Goal: Information Seeking & Learning: Learn about a topic

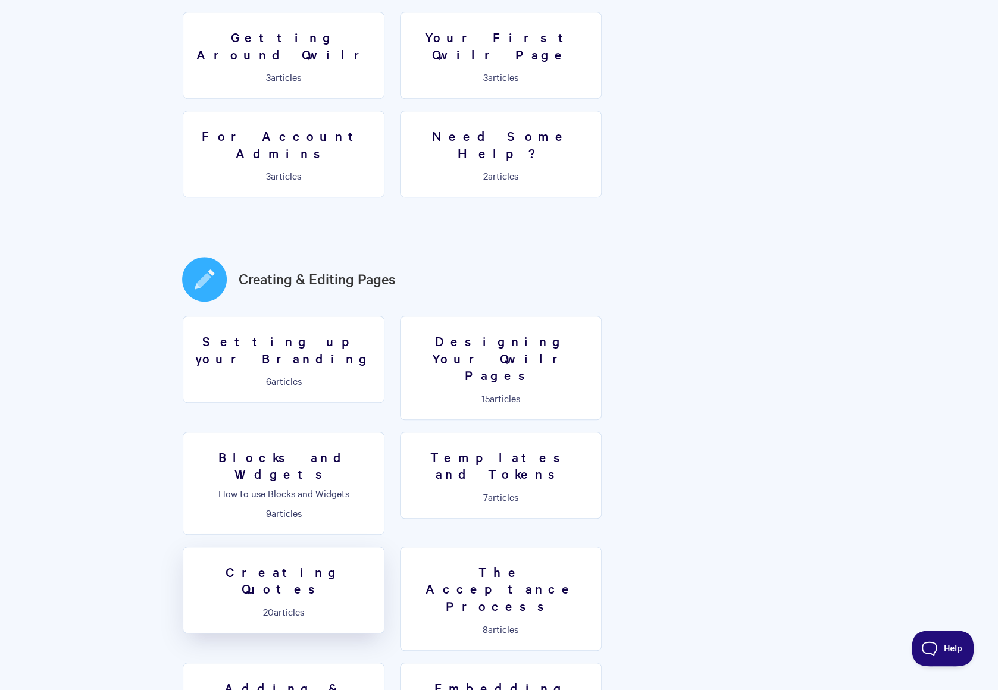
scroll to position [416, 0]
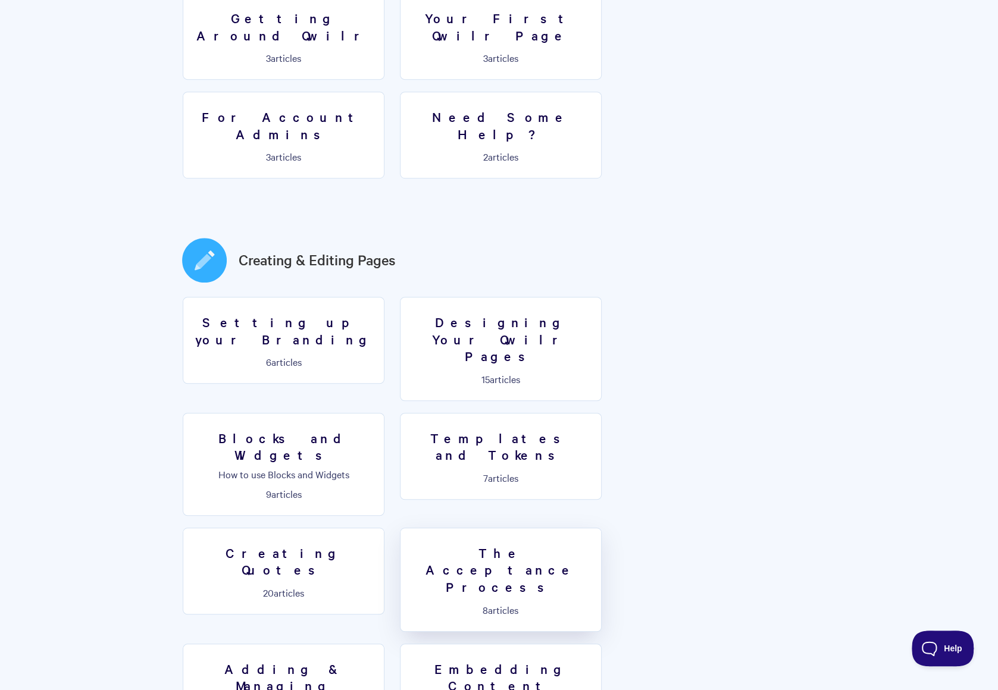
click at [594, 544] on h3 "The Acceptance Process" at bounding box center [500, 569] width 186 height 51
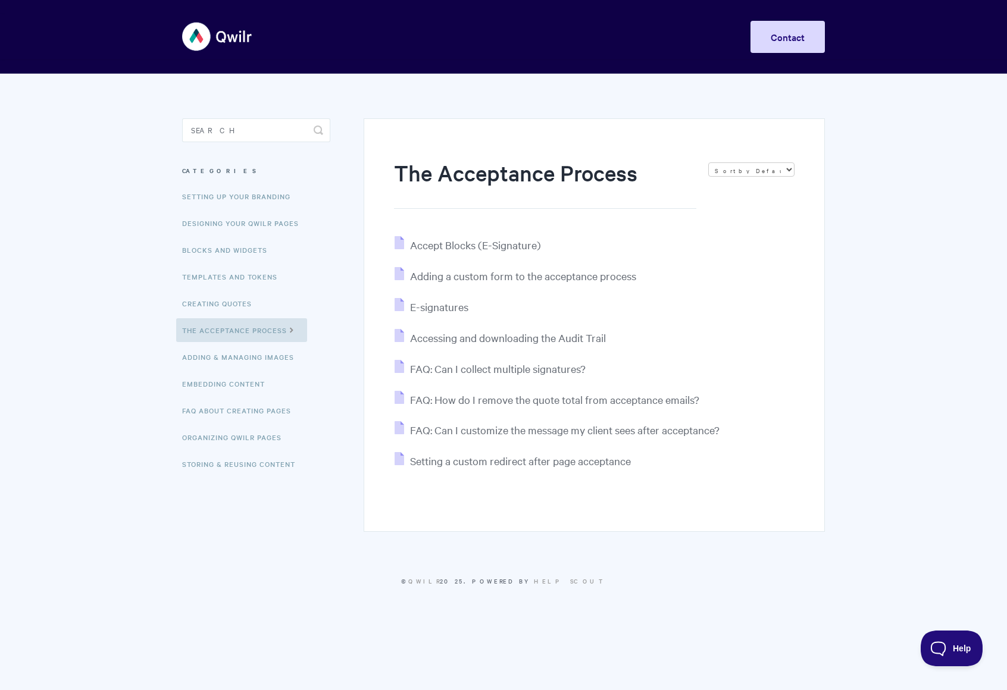
click at [222, 47] on img at bounding box center [217, 36] width 71 height 45
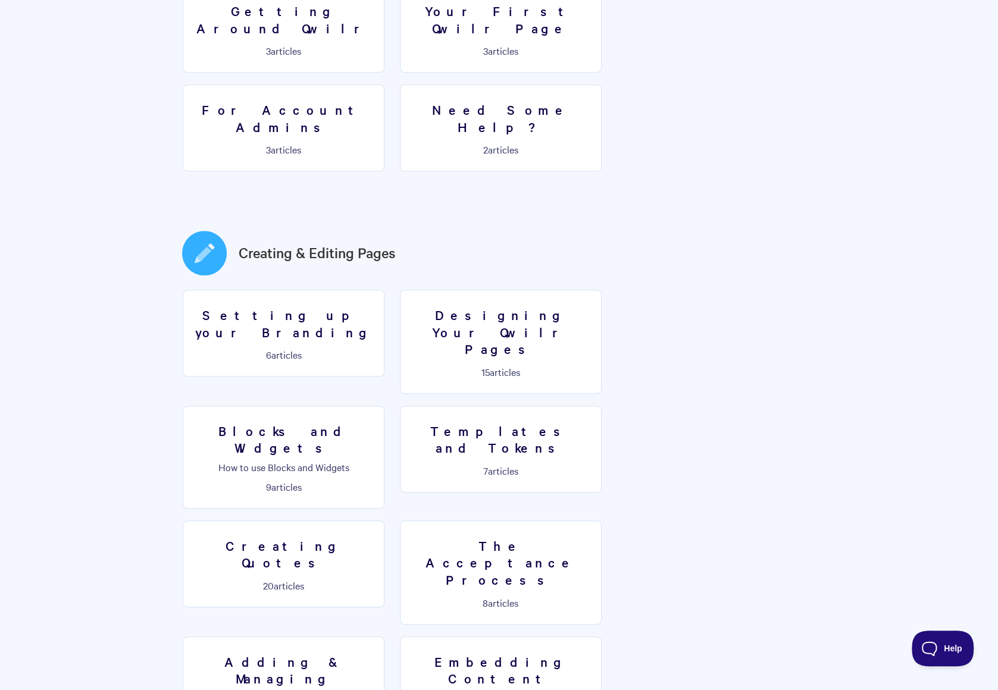
scroll to position [424, 0]
click at [377, 537] on h3 "Creating Quotes" at bounding box center [283, 554] width 186 height 34
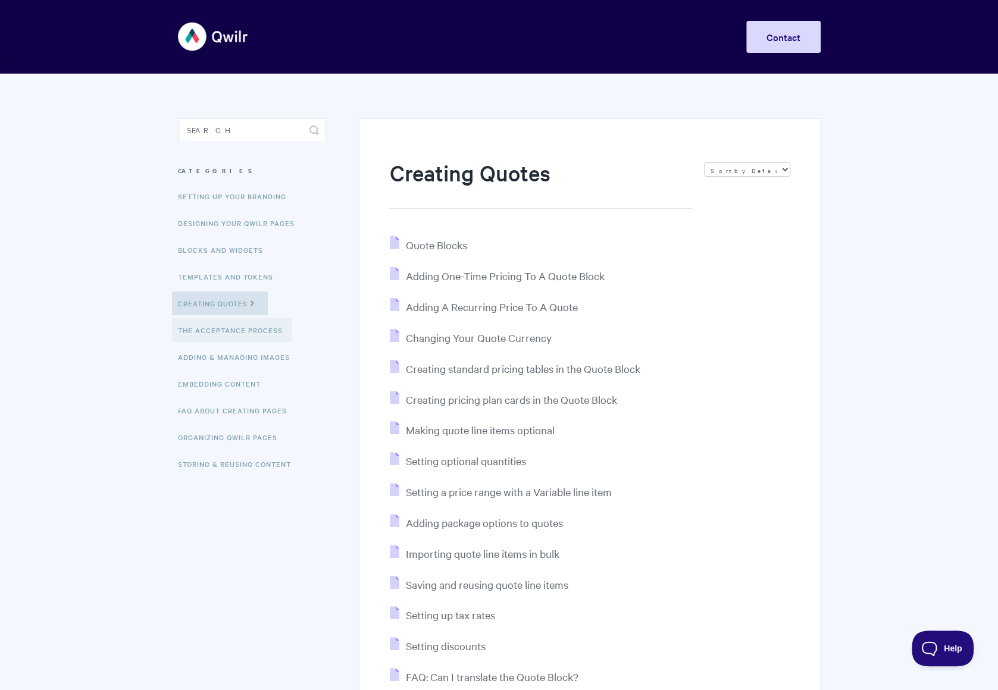
click at [248, 330] on link "The Acceptance Process" at bounding box center [232, 330] width 120 height 24
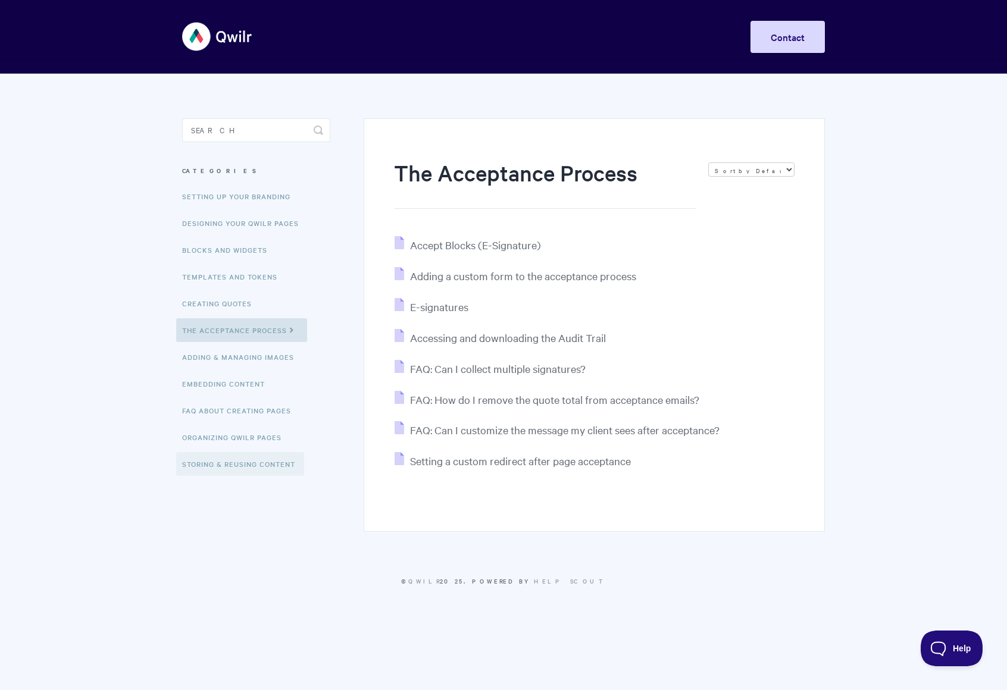
click at [247, 462] on link "Storing & Reusing Content" at bounding box center [240, 464] width 128 height 24
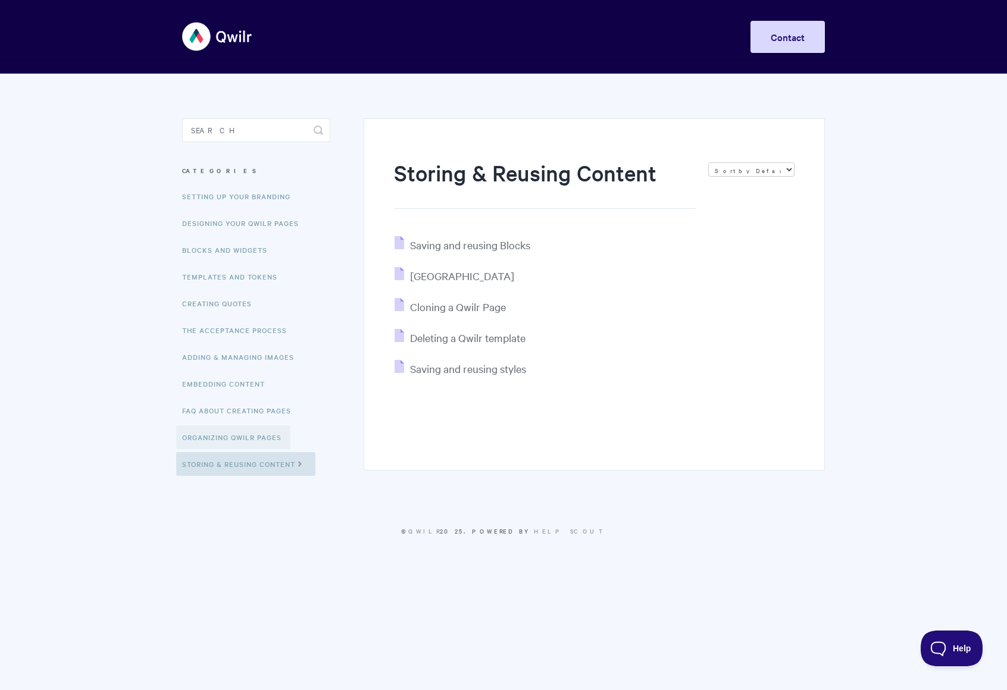
click at [247, 427] on link "Organizing Qwilr Pages" at bounding box center [233, 437] width 114 height 24
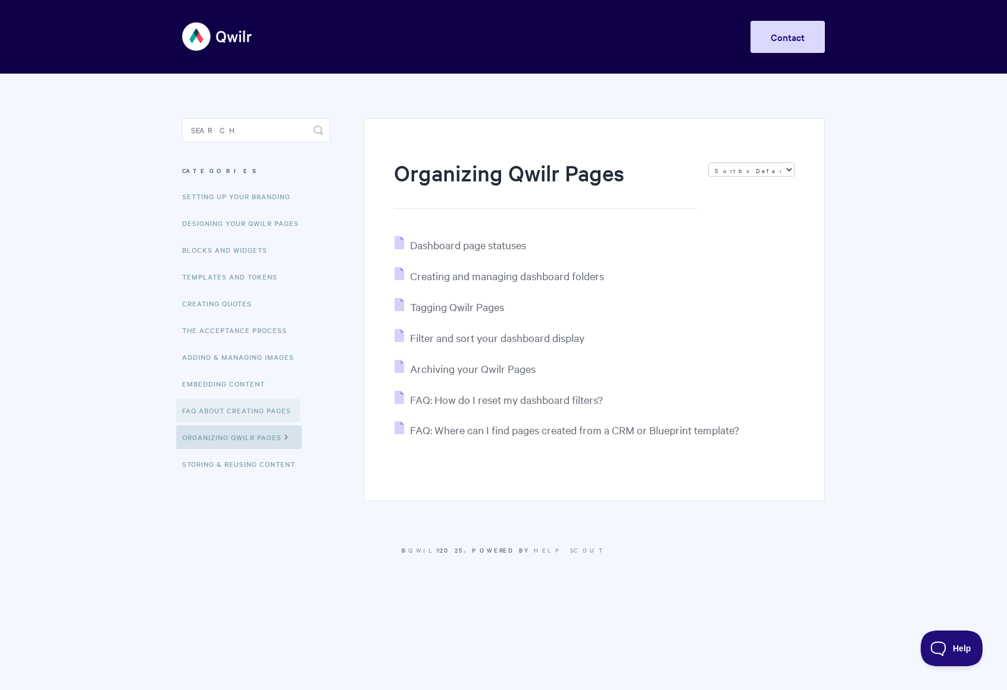
click at [252, 399] on link "FAQ About Creating Pages" at bounding box center [238, 411] width 124 height 24
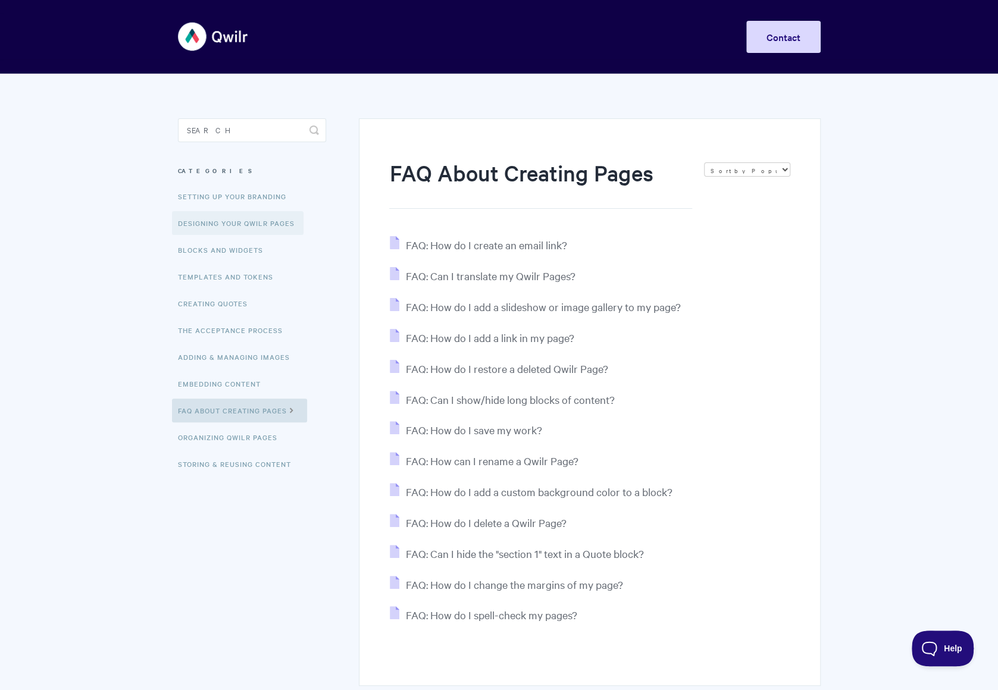
click at [250, 222] on link "Designing Your Qwilr Pages" at bounding box center [237, 223] width 131 height 24
